Goal: Check status: Check status

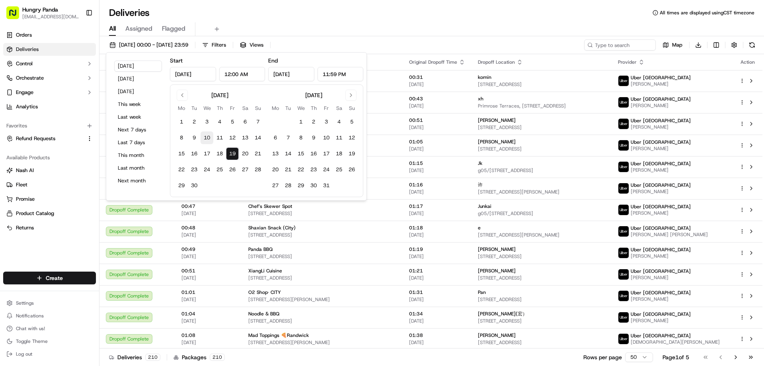
click at [208, 137] on button "10" at bounding box center [207, 137] width 13 height 13
type input "[DATE]"
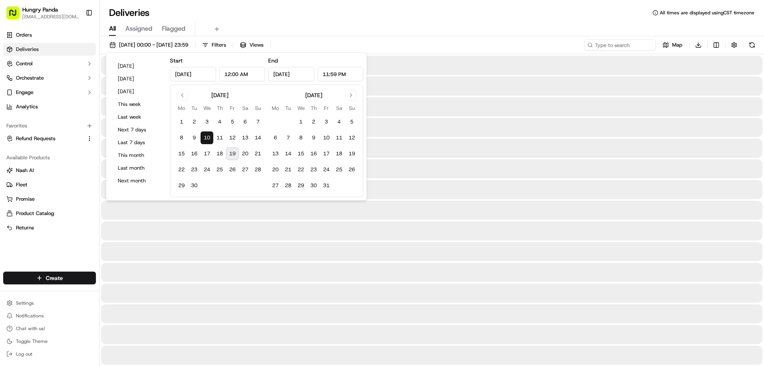
click at [231, 156] on button "19" at bounding box center [232, 153] width 13 height 13
type input "[DATE]"
